Goal: Check status: Check status

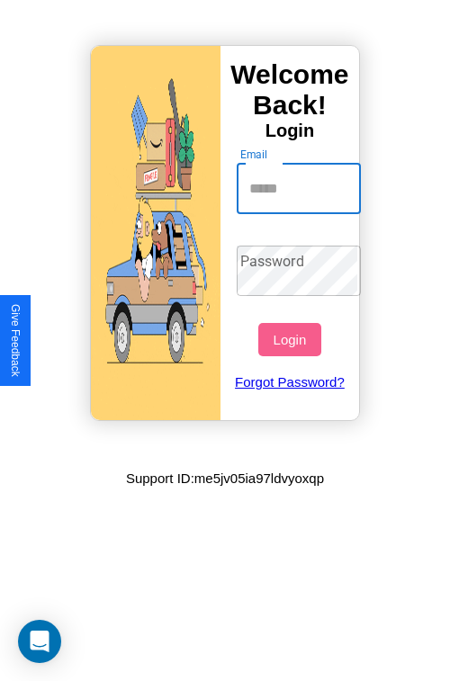
click at [301, 188] on input "Email" at bounding box center [299, 189] width 125 height 50
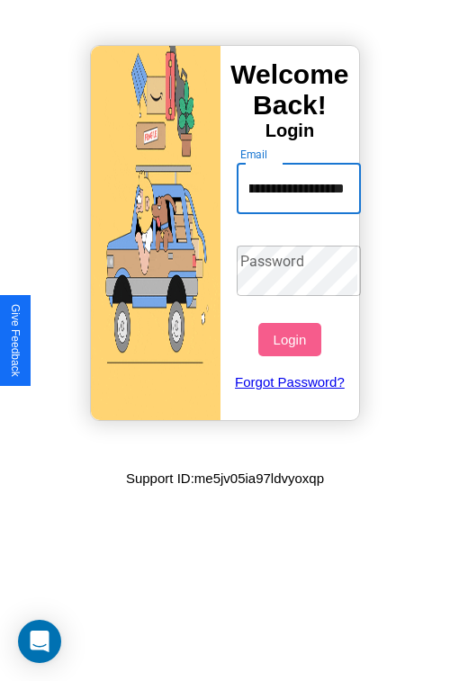
scroll to position [0, 50]
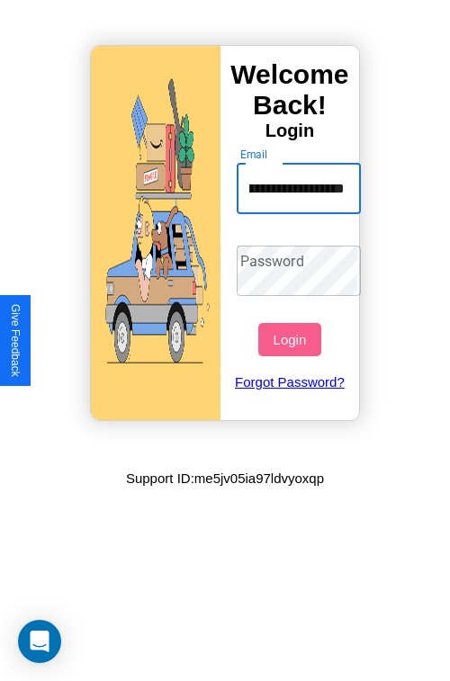
type input "**********"
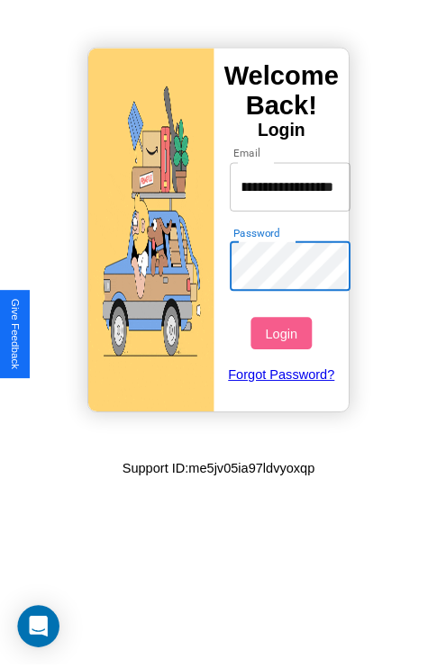
scroll to position [0, 0]
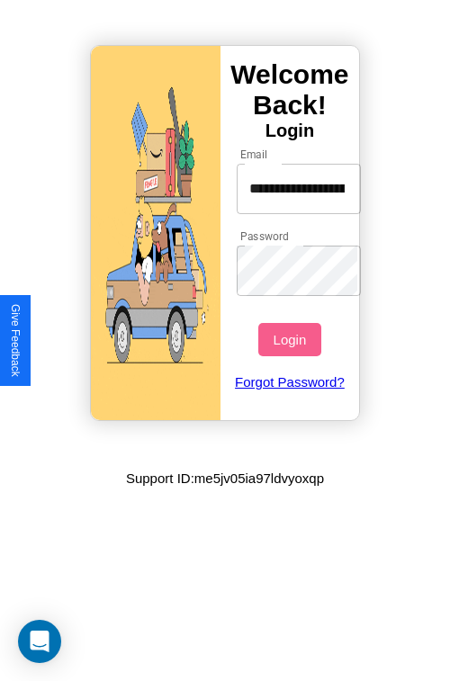
click at [292, 339] on button "Login" at bounding box center [289, 339] width 62 height 33
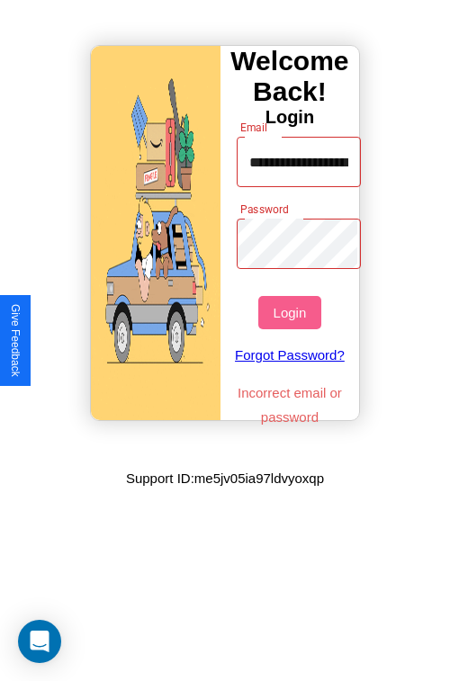
click at [292, 312] on button "Login" at bounding box center [289, 312] width 62 height 33
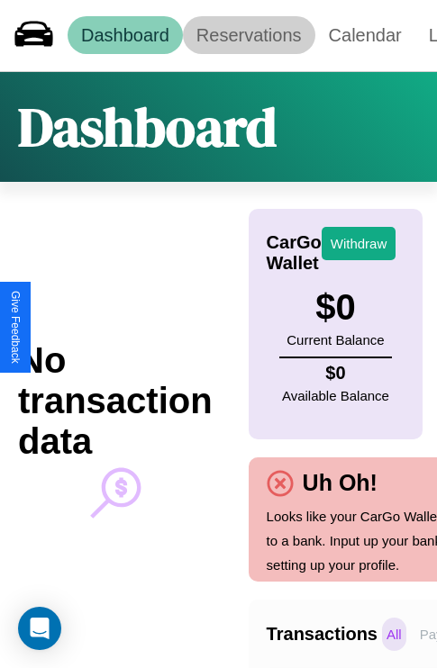
click at [248, 35] on link "Reservations" at bounding box center [249, 35] width 132 height 38
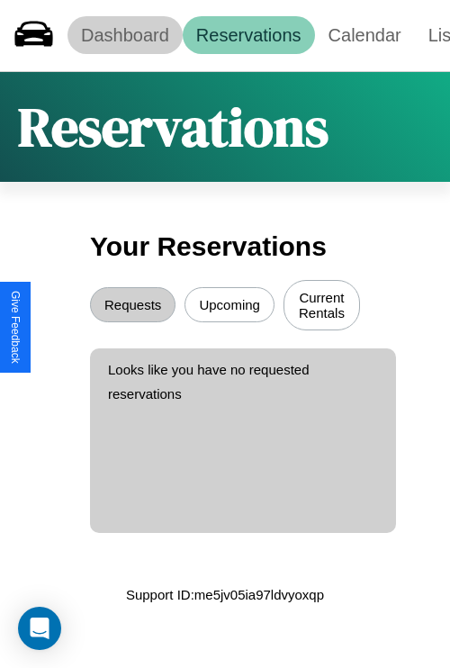
click at [124, 35] on link "Dashboard" at bounding box center [125, 35] width 115 height 38
